Goal: Task Accomplishment & Management: Manage account settings

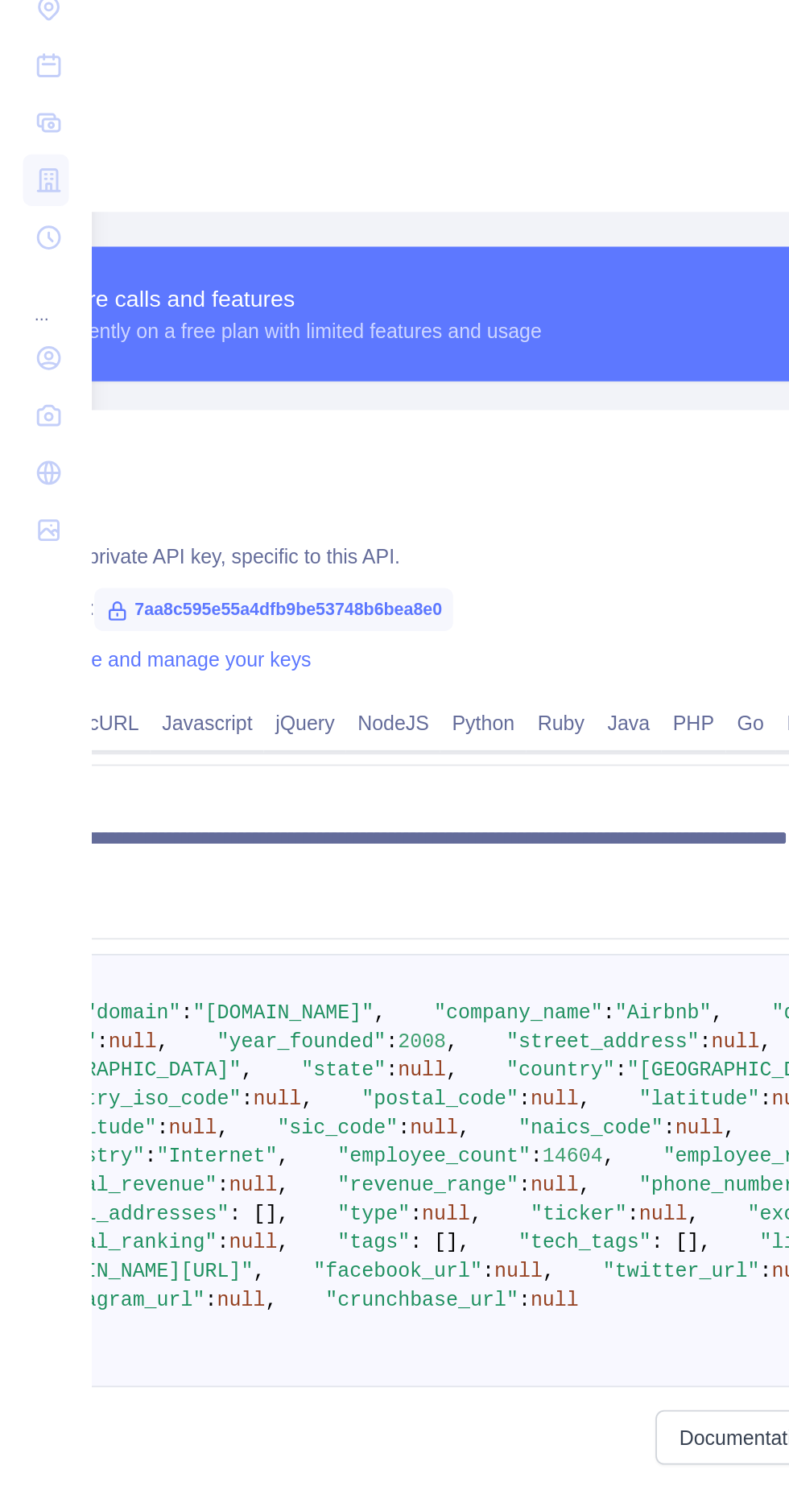
scroll to position [53, 182]
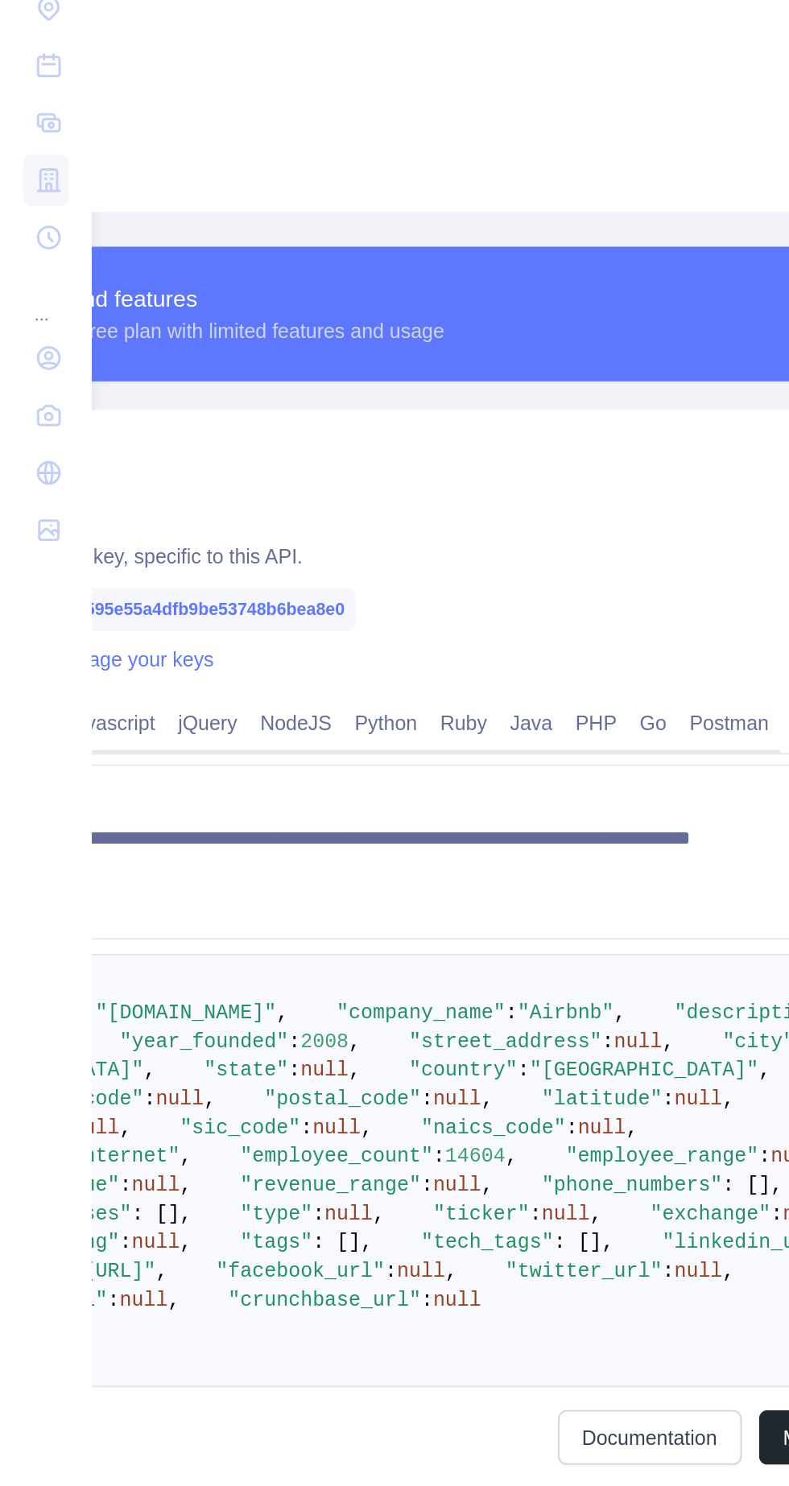
click at [29, 641] on icon at bounding box center [27, 635] width 10 height 10
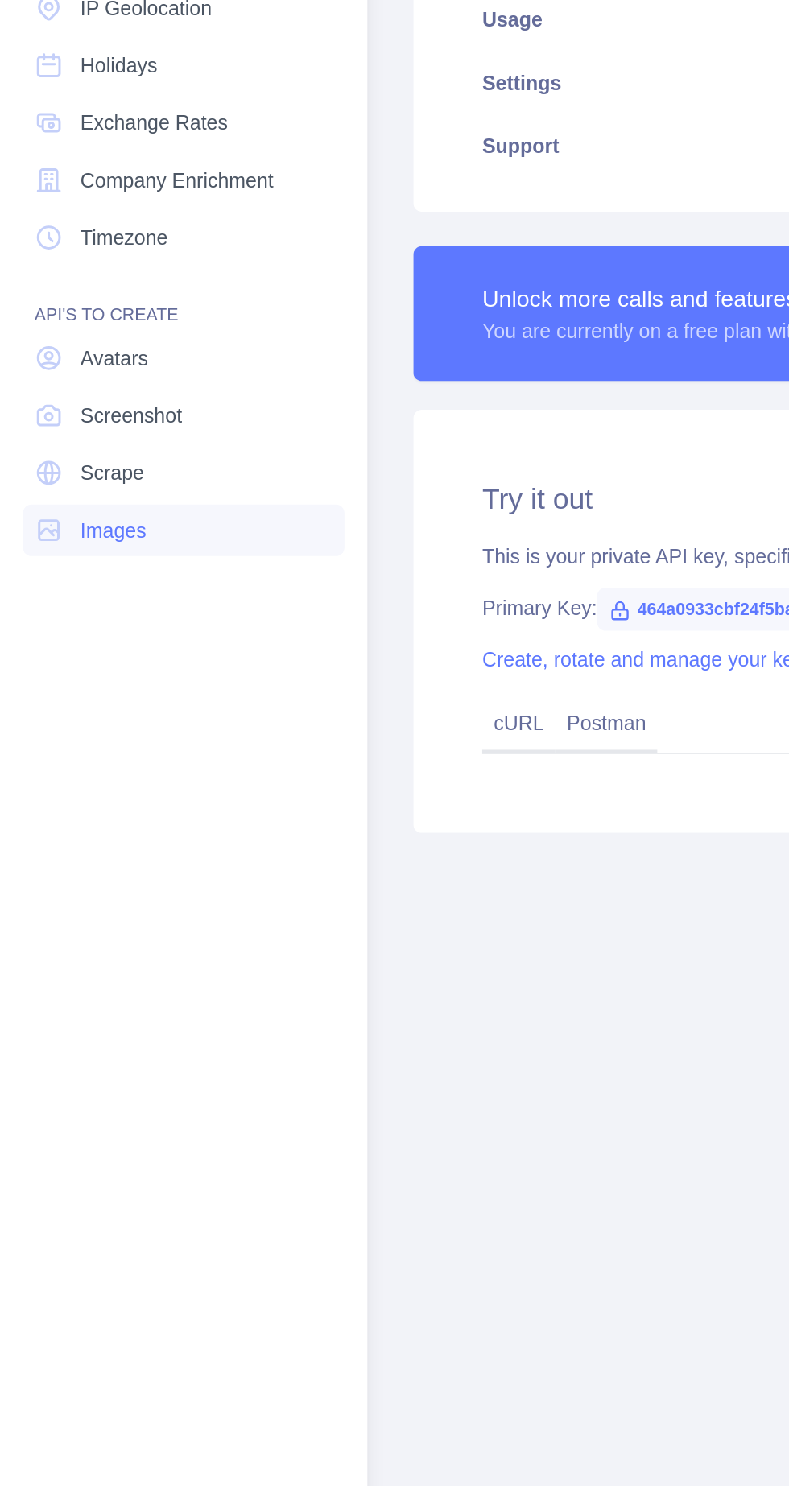
click at [34, 541] on icon at bounding box center [27, 539] width 16 height 16
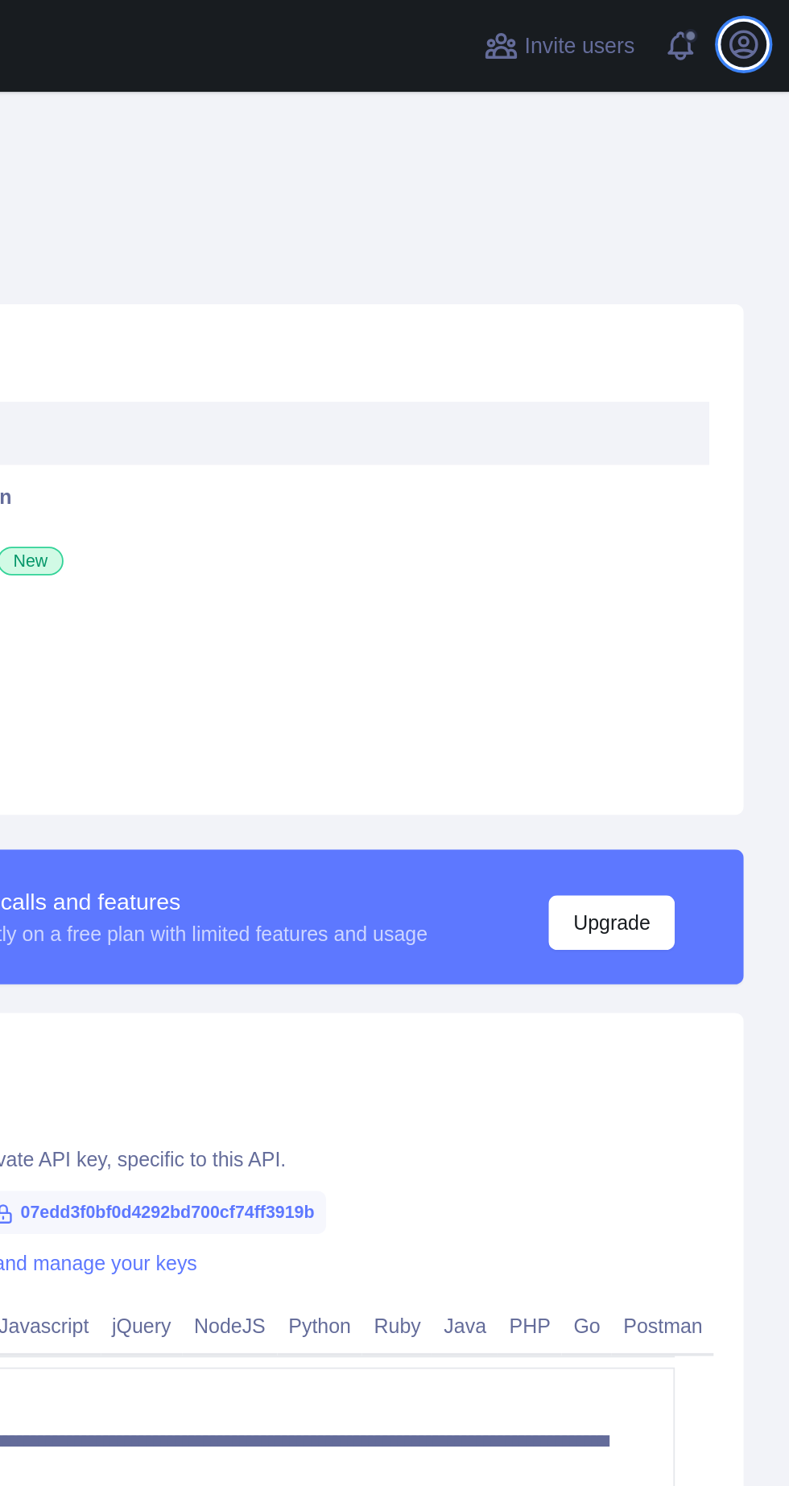
click at [763, 27] on icon "button" at bounding box center [763, 24] width 19 height 19
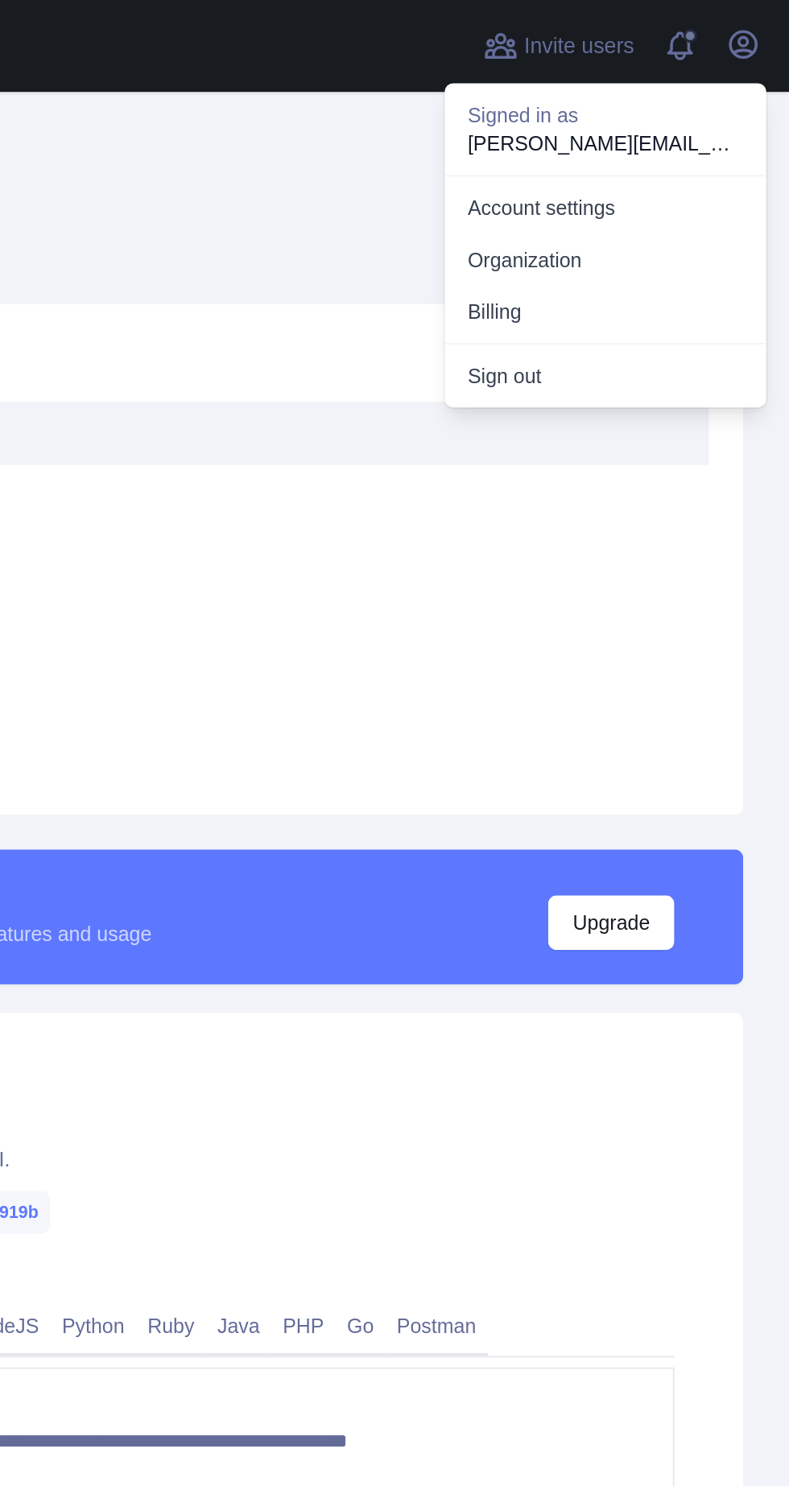
click at [623, 176] on button "Billing" at bounding box center [686, 174] width 180 height 29
